Goal: Check status: Check status

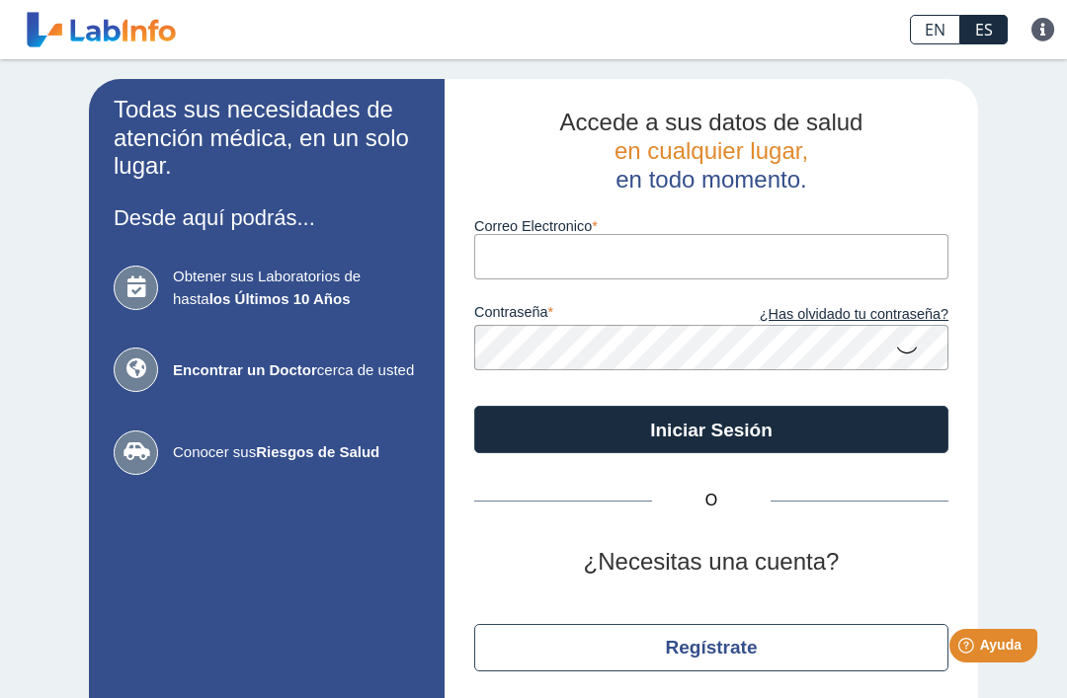
click at [749, 430] on button "Iniciar Sesión" at bounding box center [711, 429] width 474 height 47
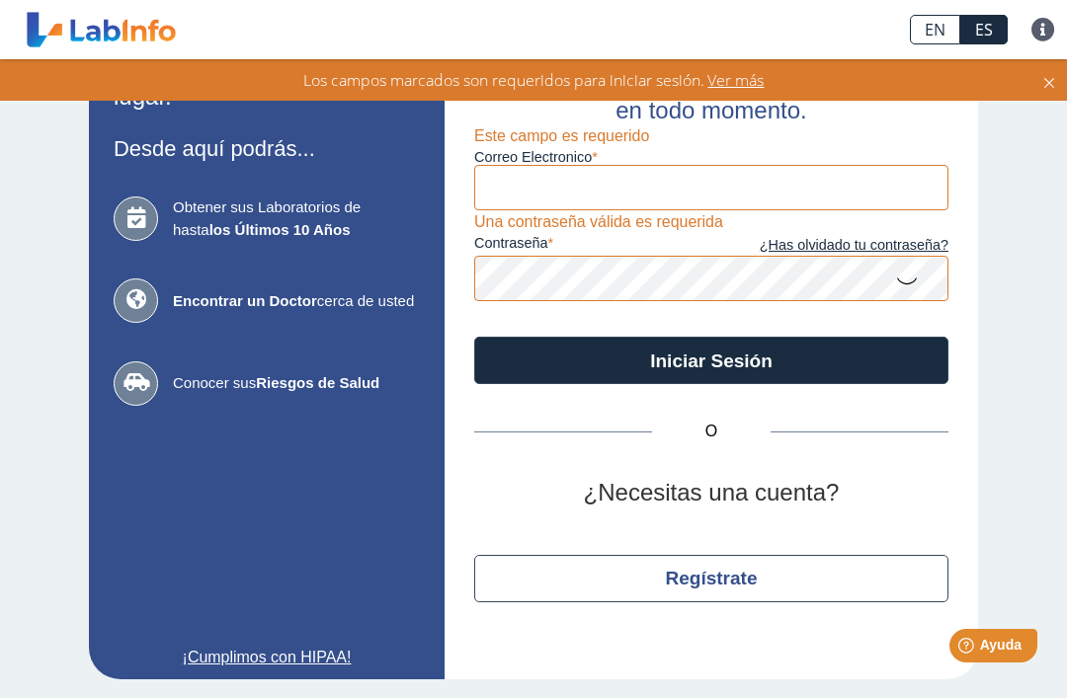
scroll to position [67, 0]
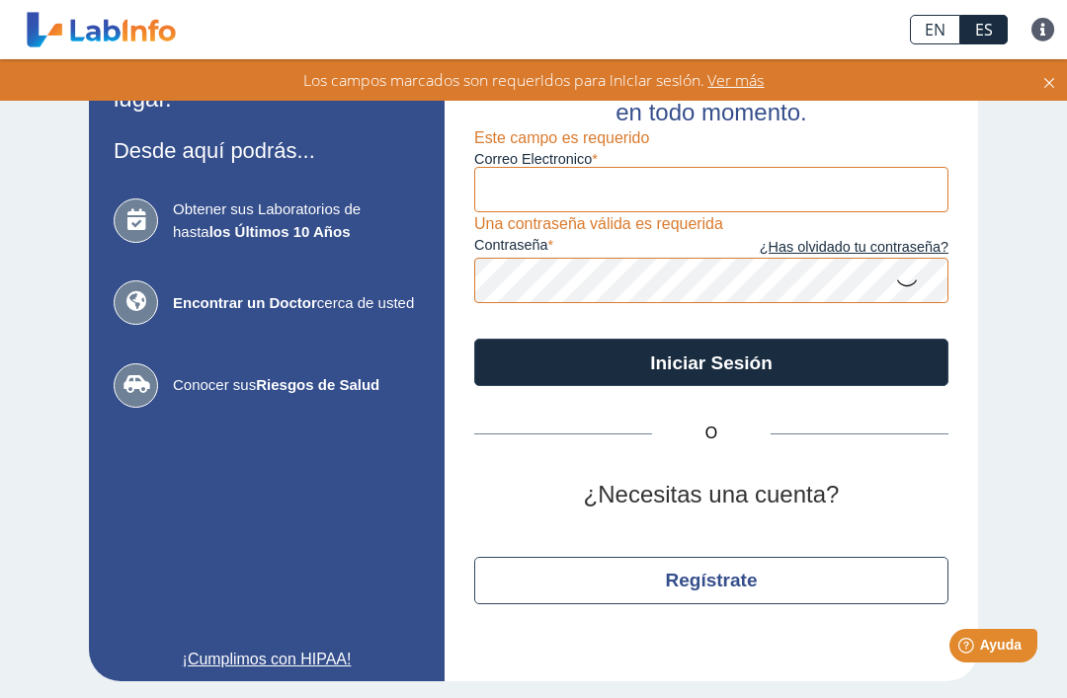
click at [739, 356] on button "Iniciar Sesión" at bounding box center [711, 362] width 474 height 47
click at [733, 364] on button "Iniciar Sesión" at bounding box center [711, 362] width 474 height 47
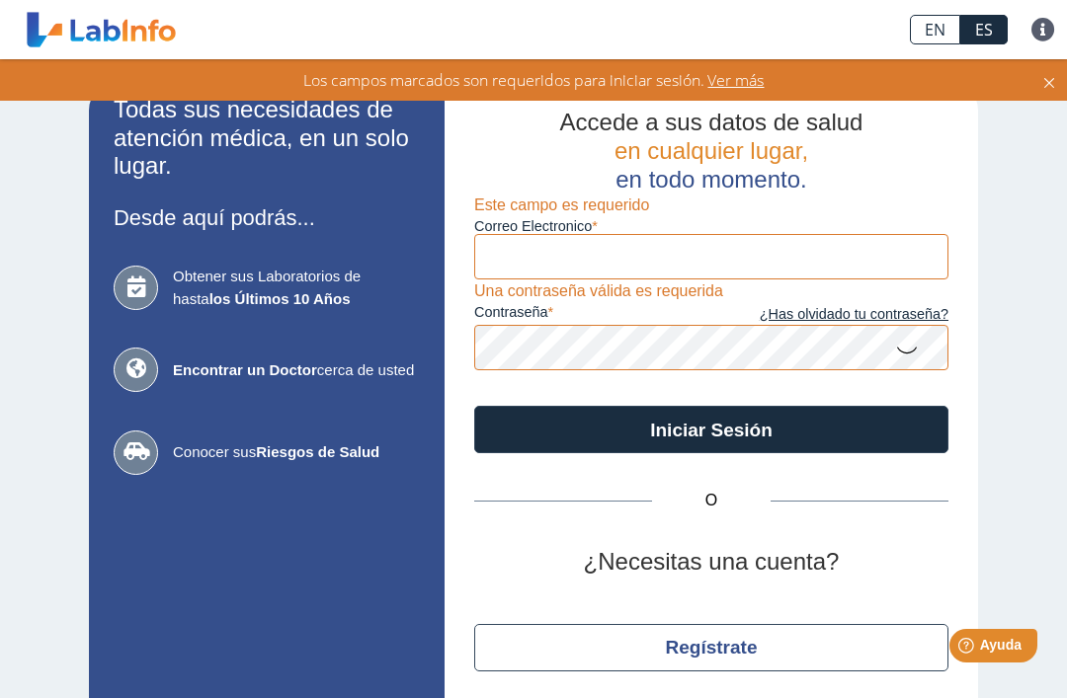
scroll to position [0, 0]
click at [519, 264] on input "Correo Electronico" at bounding box center [711, 256] width 474 height 44
click at [505, 260] on input "Correo Electronico" at bounding box center [711, 256] width 474 height 44
type input "[EMAIL_ADDRESS][DOMAIN_NAME]"
click at [711, 430] on button "Iniciar Sesión" at bounding box center [711, 429] width 474 height 47
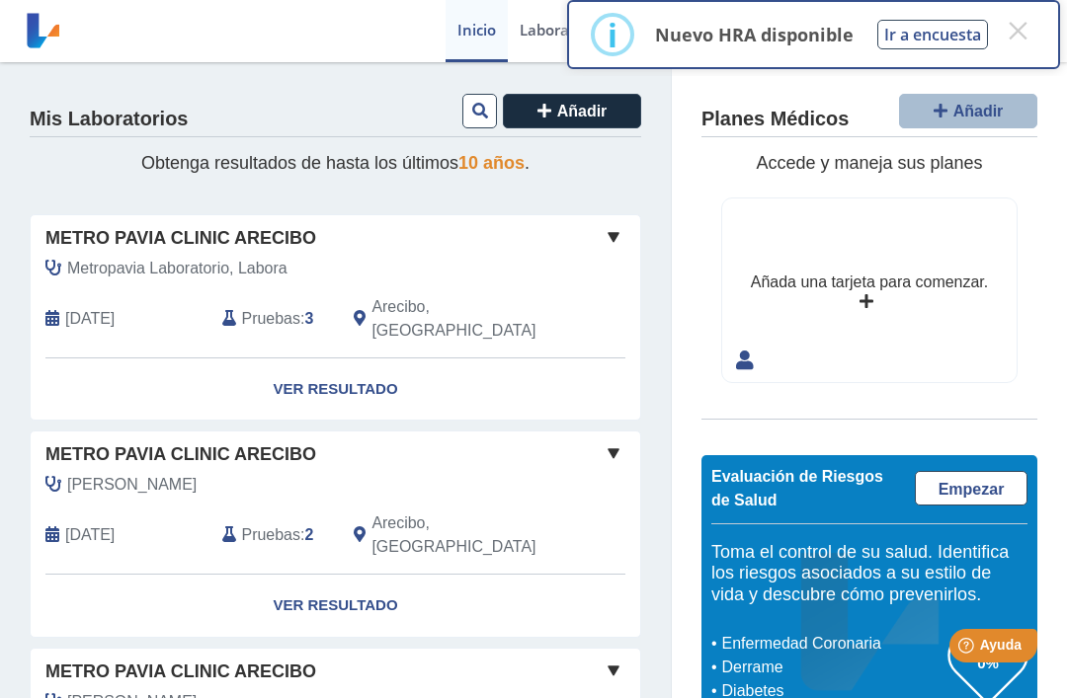
click at [347, 369] on link "Ver Resultado" at bounding box center [335, 390] width 609 height 62
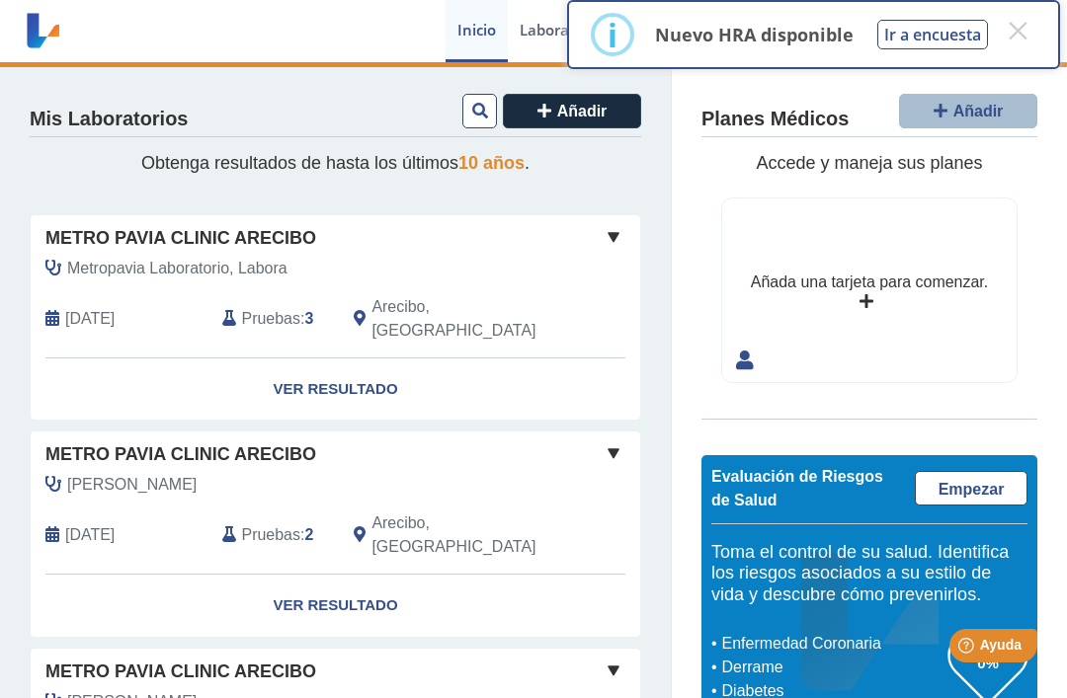
click at [353, 364] on link "Ver Resultado" at bounding box center [335, 390] width 609 height 62
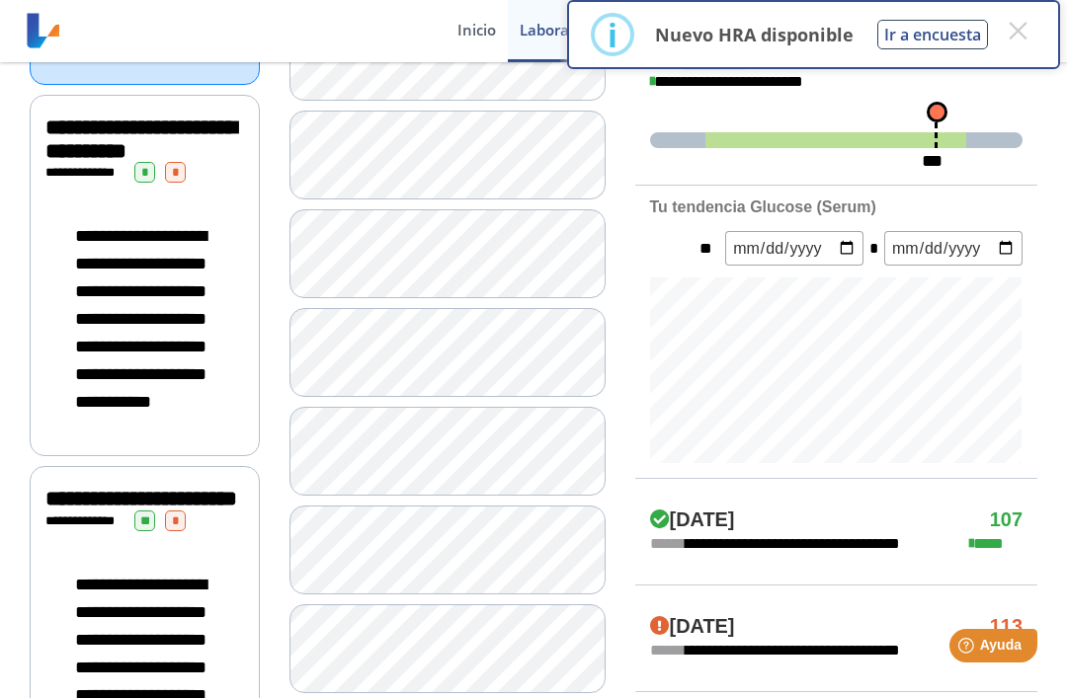
scroll to position [564, 0]
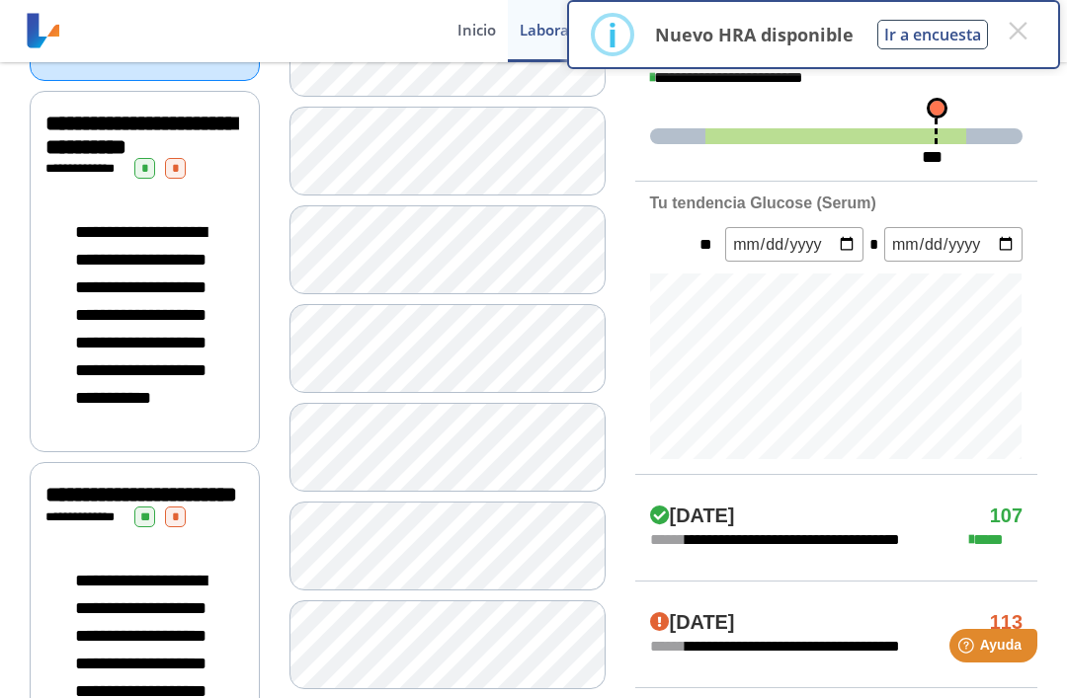
click at [155, 179] on span "*" at bounding box center [144, 168] width 21 height 21
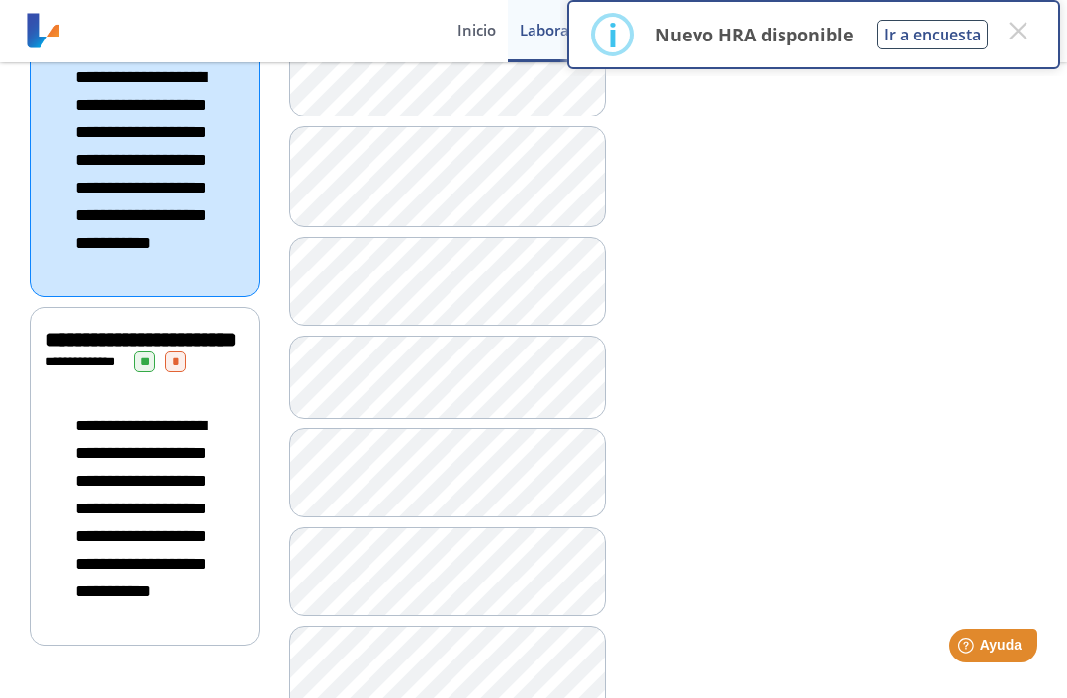
scroll to position [720, 0]
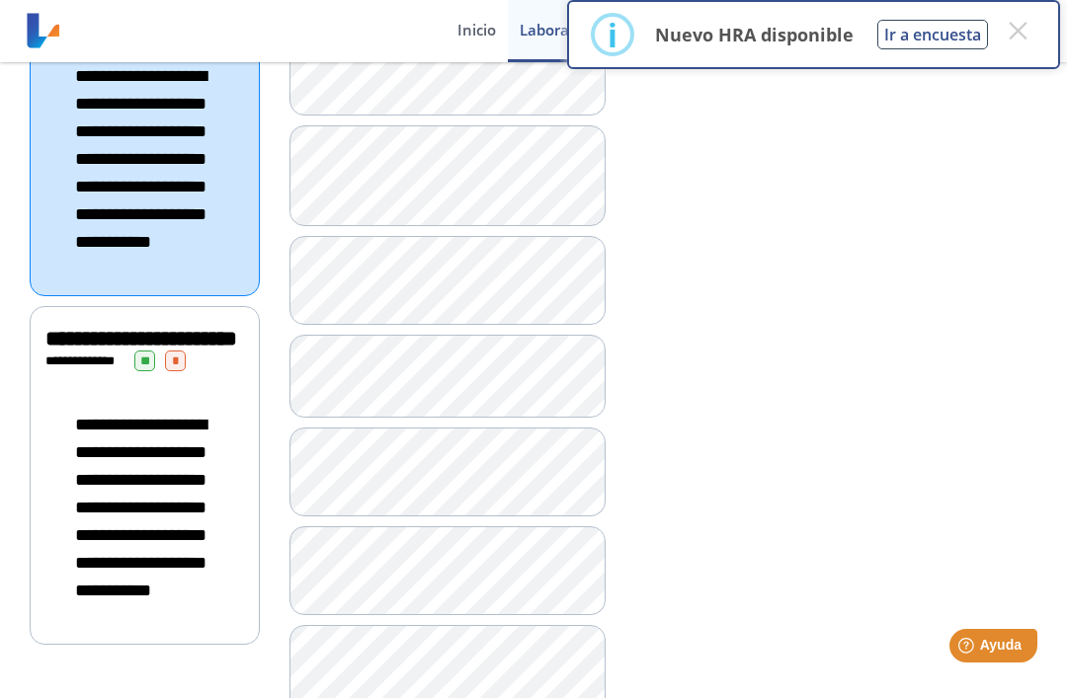
click at [155, 371] on span "**" at bounding box center [144, 361] width 21 height 21
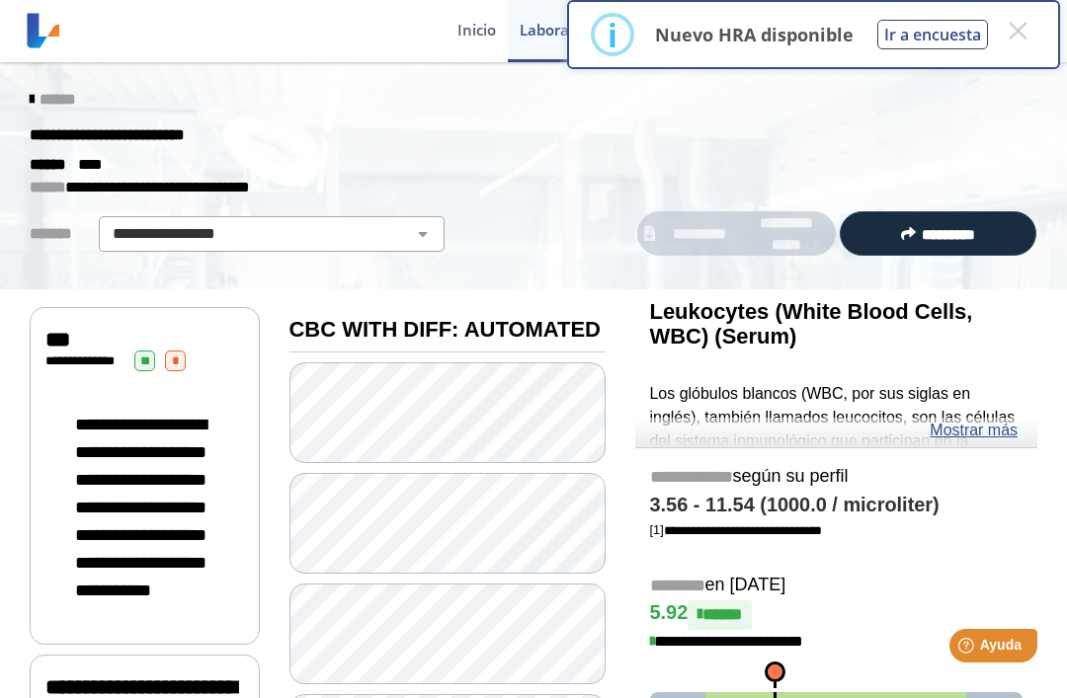
click at [966, 227] on span "*********" at bounding box center [948, 234] width 53 height 15
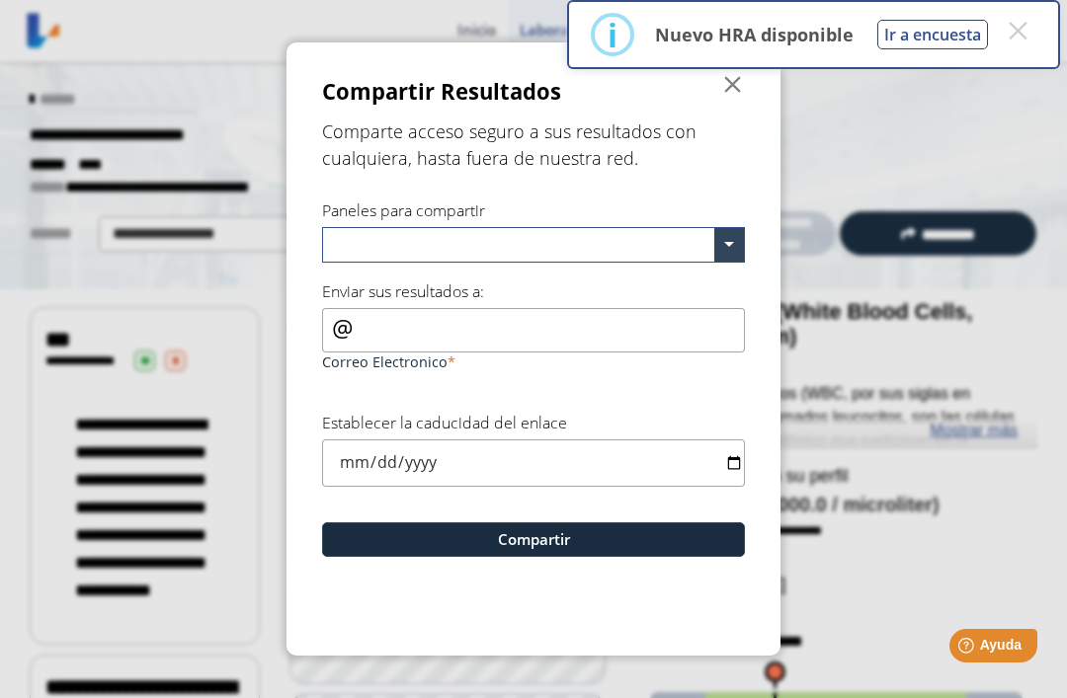
click at [743, 94] on span "" at bounding box center [733, 85] width 24 height 24
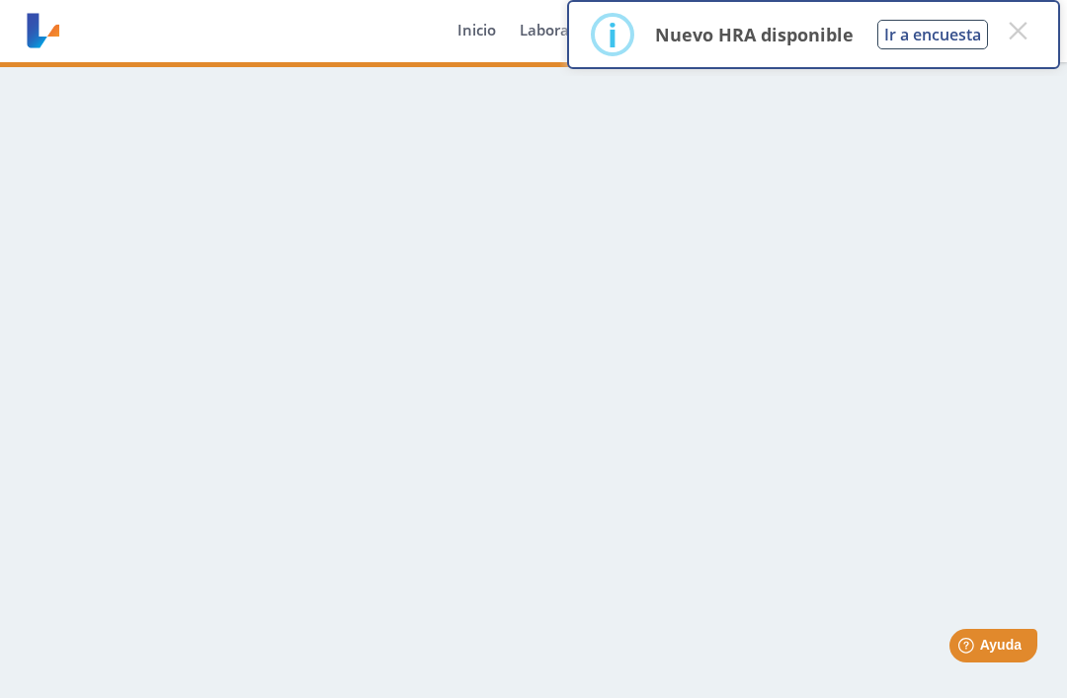
click at [1011, 36] on button "×" at bounding box center [1018, 31] width 36 height 36
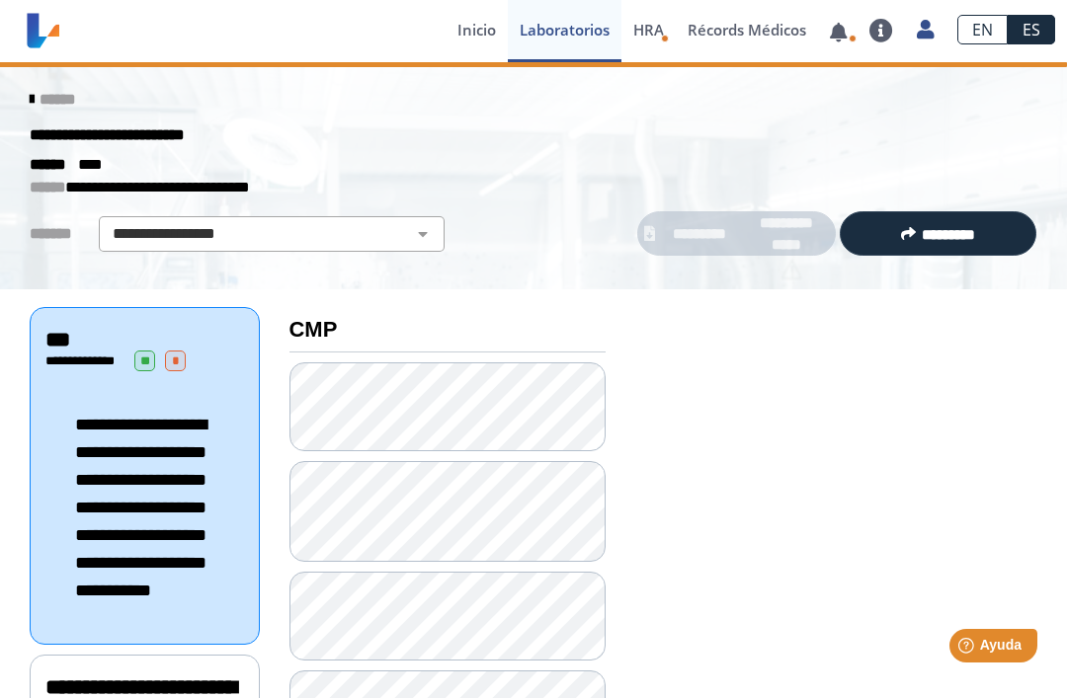
click at [835, 30] on link at bounding box center [838, 32] width 40 height 15
click at [933, 33] on icon at bounding box center [925, 29] width 17 height 15
click at [827, 211] on link "Cerrar Sesión" at bounding box center [833, 210] width 223 height 59
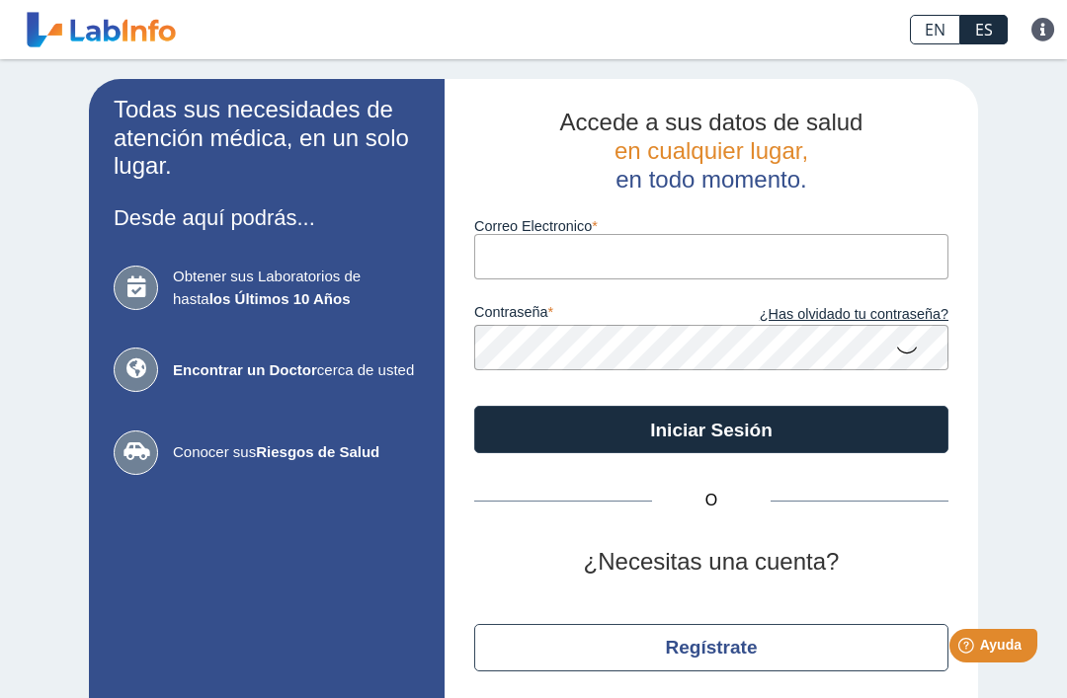
click at [514, 255] on input "Correo Electronico" at bounding box center [711, 256] width 474 height 44
type input "[EMAIL_ADDRESS][DOMAIN_NAME]"
click at [906, 345] on icon at bounding box center [907, 349] width 24 height 39
